Goal: Task Accomplishment & Management: Manage account settings

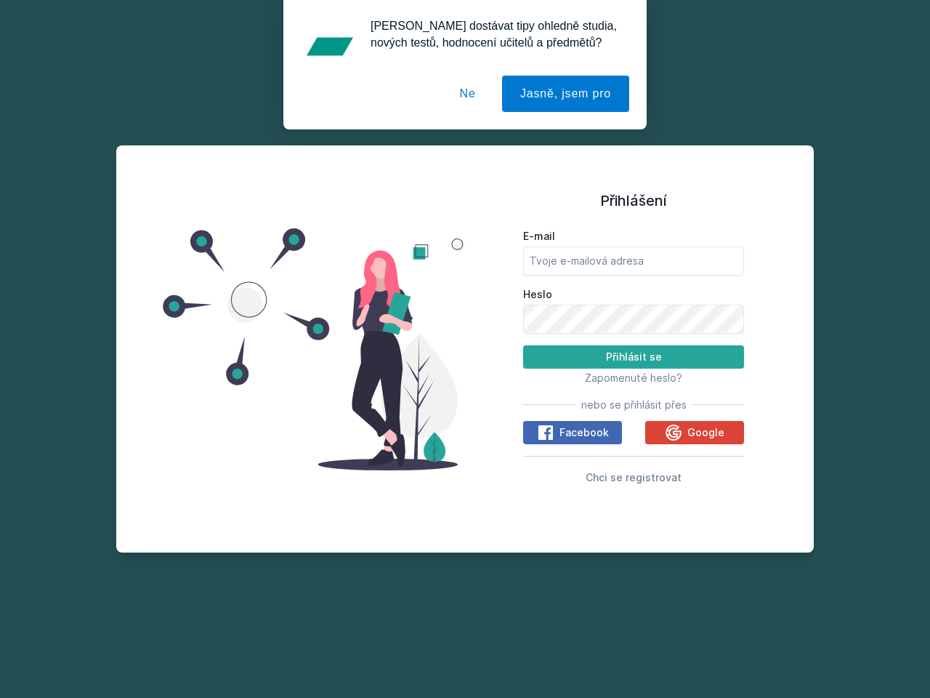
click at [634, 377] on span "Zapomenuté heslo?" at bounding box center [633, 377] width 97 height 12
click at [573, 433] on span "Facebook" at bounding box center [584, 432] width 49 height 15
click at [547, 433] on icon at bounding box center [545, 432] width 17 height 17
click at [695, 433] on span "Google" at bounding box center [706, 432] width 37 height 15
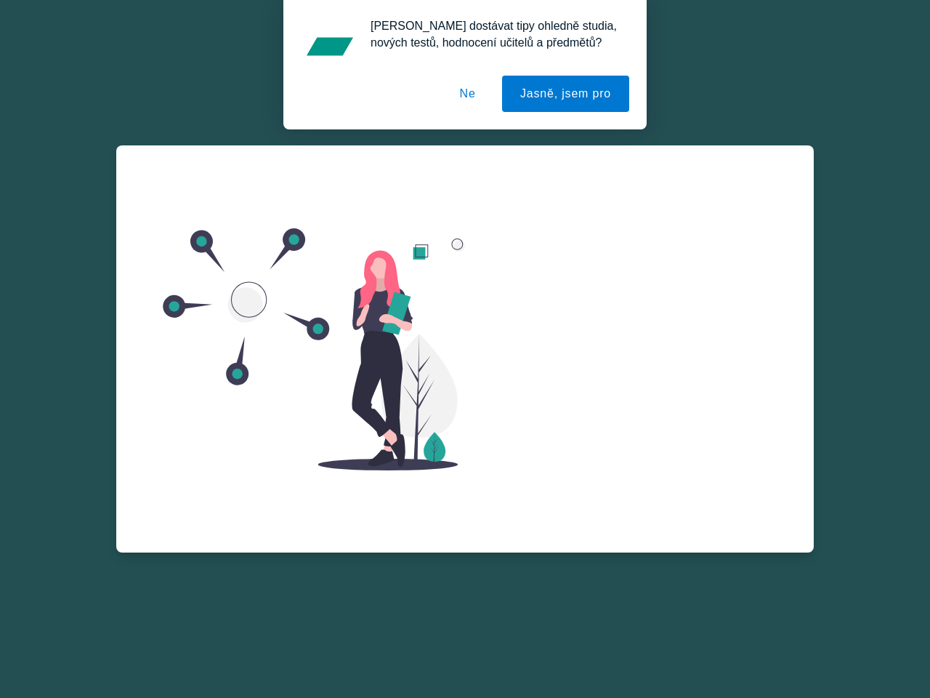
click at [634, 477] on div "Zapomenuté heslo E-mail Zažádat o obnovu hesla Vzpomněl jsem si na heslo" at bounding box center [633, 319] width 221 height 349
click at [568, 94] on button "Jasně, jsem pro" at bounding box center [565, 94] width 127 height 36
